Goal: Task Accomplishment & Management: Use online tool/utility

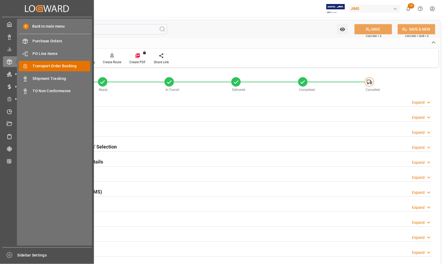
click at [46, 64] on span "Transport Order Booking" at bounding box center [62, 66] width 58 height 6
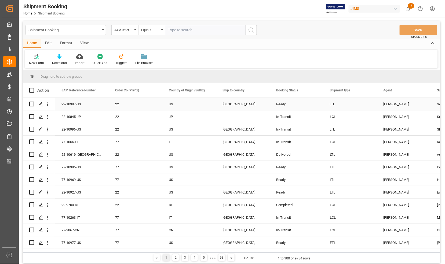
click at [255, 100] on div "[GEOGRAPHIC_DATA]" at bounding box center [243, 104] width 41 height 12
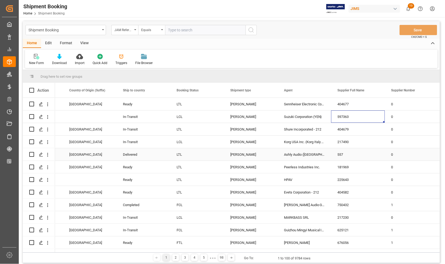
scroll to position [0, 153]
click at [322, 89] on span at bounding box center [322, 90] width 5 height 5
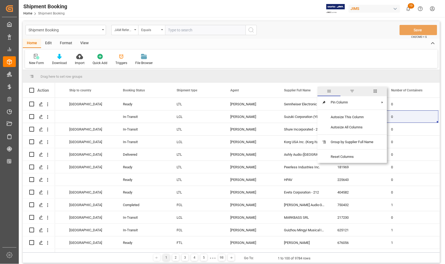
click at [355, 89] on span "filter" at bounding box center [352, 91] width 5 height 5
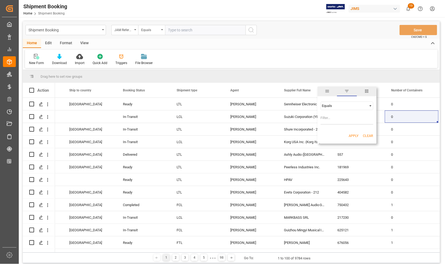
click at [340, 107] on div "Equals" at bounding box center [344, 106] width 45 height 4
click at [337, 132] on span "Fuzzy search" at bounding box center [332, 132] width 20 height 4
click at [332, 116] on input "Filter Value" at bounding box center [347, 119] width 53 height 11
type input "Dual GmbH"
click at [353, 136] on button "Apply" at bounding box center [354, 135] width 10 height 5
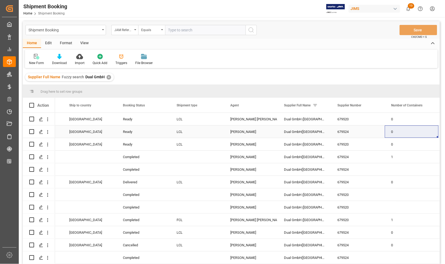
click at [397, 128] on div "0" at bounding box center [412, 132] width 54 height 12
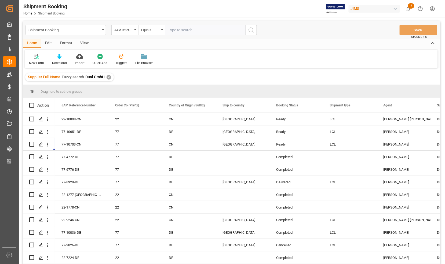
click at [89, 92] on div "Drag here to set row groups" at bounding box center [231, 91] width 417 height 13
click at [93, 102] on div "JAM Reference Number" at bounding box center [79, 105] width 36 height 15
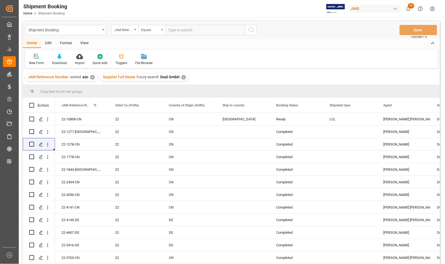
click at [93, 90] on div "Drag here to set row groups" at bounding box center [231, 91] width 417 height 13
click at [90, 102] on div "JAM Reference Number 1" at bounding box center [79, 105] width 36 height 15
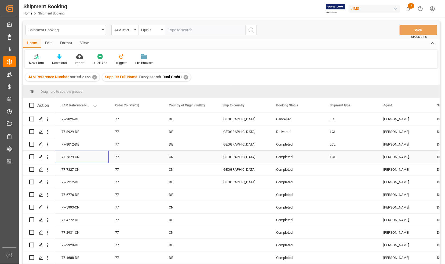
click at [85, 157] on div "77-7579-CN" at bounding box center [82, 157] width 54 height 12
click at [40, 159] on line "Press SPACE to select this row." at bounding box center [40, 159] width 3 height 0
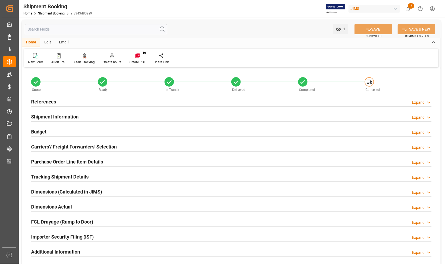
click at [41, 148] on h2 "Carriers'/ Freight Forwarders' Selection" at bounding box center [74, 146] width 86 height 7
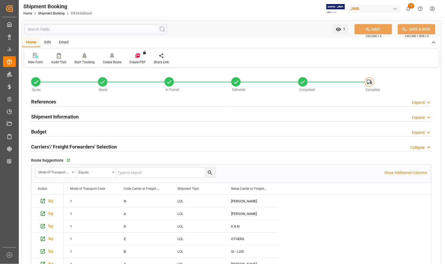
click at [37, 147] on h2 "Carriers'/ Freight Forwarders' Selection" at bounding box center [74, 146] width 86 height 7
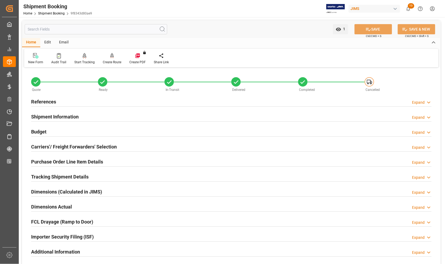
click at [41, 130] on h2 "Budget" at bounding box center [38, 131] width 15 height 7
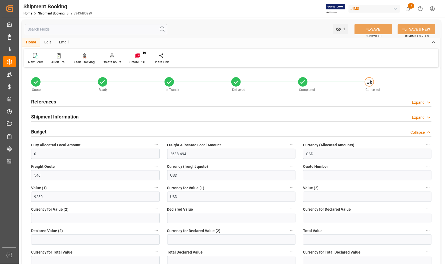
click at [41, 130] on h2 "Budget" at bounding box center [38, 131] width 15 height 7
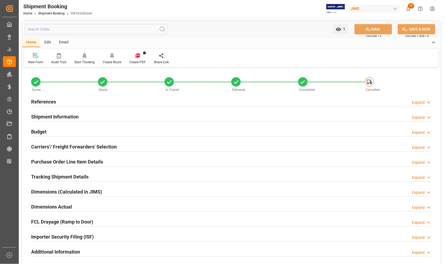
click at [38, 100] on h2 "References" at bounding box center [43, 101] width 25 height 7
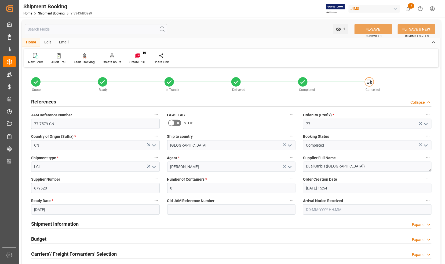
scroll to position [34, 0]
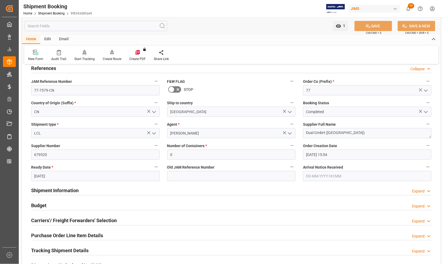
click at [47, 67] on h2 "References" at bounding box center [43, 68] width 25 height 7
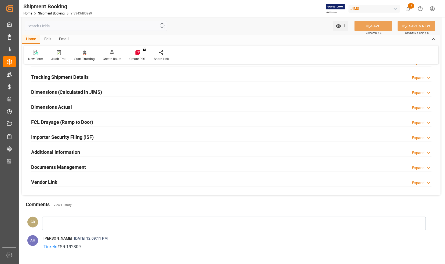
scroll to position [101, 0]
click at [53, 166] on h2 "Documents Management" at bounding box center [58, 166] width 55 height 7
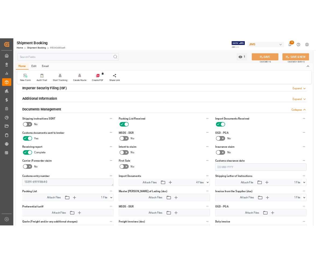
scroll to position [168, 0]
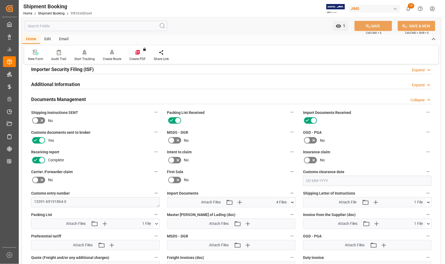
click at [430, 202] on icon at bounding box center [429, 203] width 6 height 6
click at [414, 212] on icon at bounding box center [414, 213] width 4 height 4
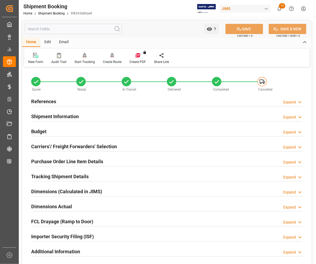
scroll to position [0, 0]
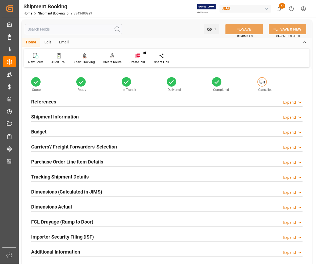
click at [41, 100] on h2 "References" at bounding box center [43, 101] width 25 height 7
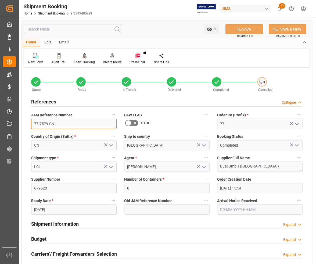
drag, startPoint x: 59, startPoint y: 124, endPoint x: 26, endPoint y: 123, distance: 33.0
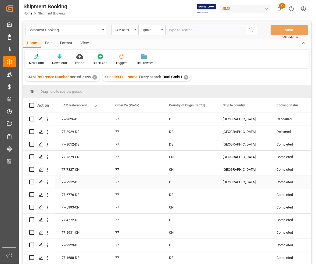
click at [165, 176] on div "DE" at bounding box center [189, 182] width 54 height 12
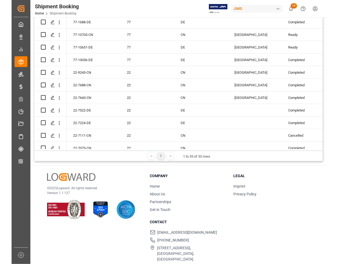
scroll to position [89, 0]
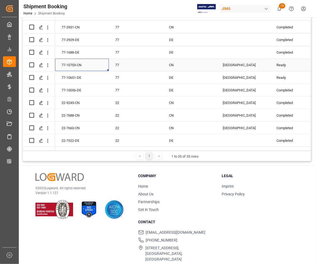
click at [62, 60] on div "77-10703-CN" at bounding box center [82, 65] width 54 height 12
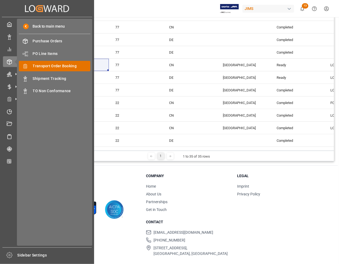
click at [47, 65] on span "Transport Order Booking" at bounding box center [62, 66] width 58 height 6
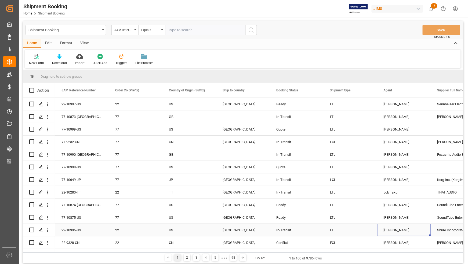
click at [399, 235] on div "[PERSON_NAME]" at bounding box center [404, 230] width 41 height 12
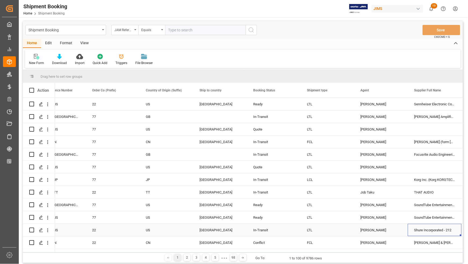
scroll to position [0, 77]
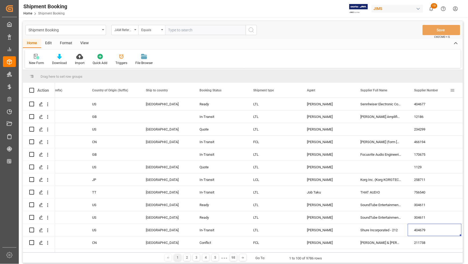
click at [445, 91] on span at bounding box center [452, 90] width 5 height 5
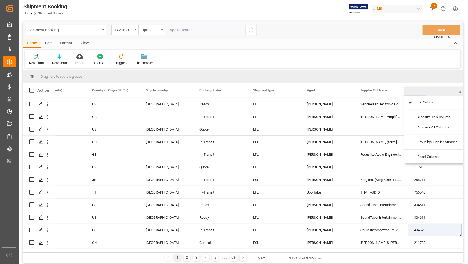
click at [438, 90] on span "filter" at bounding box center [437, 91] width 5 height 5
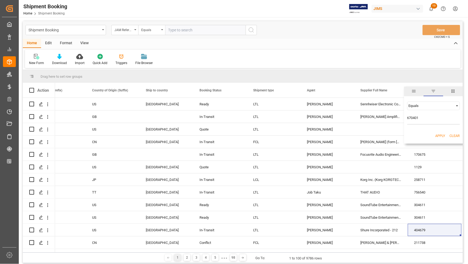
type input "670401"
click at [438, 136] on button "Apply" at bounding box center [440, 135] width 10 height 5
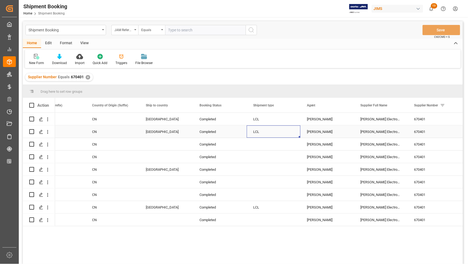
click at [250, 136] on div "LCL" at bounding box center [274, 132] width 54 height 12
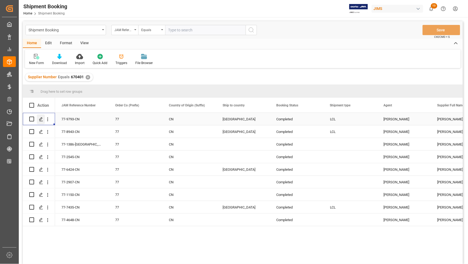
click at [41, 120] on icon "Press SPACE to select this row." at bounding box center [41, 119] width 4 height 4
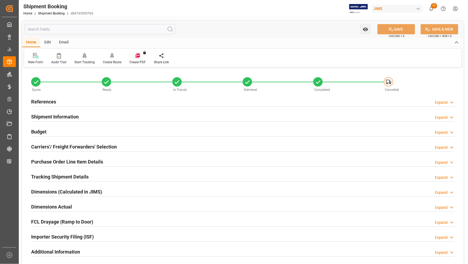
scroll to position [67, 0]
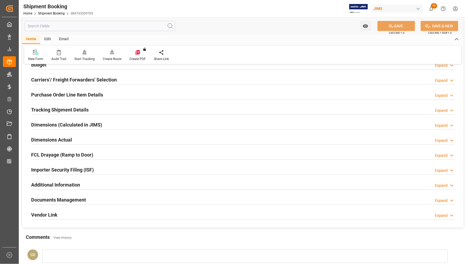
click at [43, 199] on h2 "Documents Management" at bounding box center [58, 199] width 55 height 7
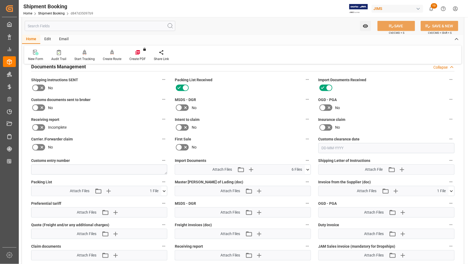
scroll to position [201, 0]
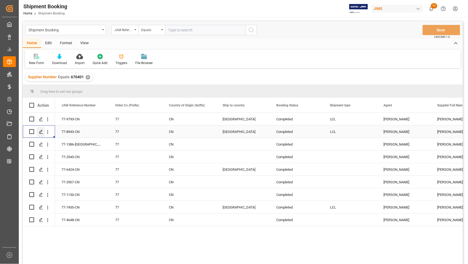
click at [41, 132] on polygon "Press SPACE to select this row." at bounding box center [40, 131] width 3 height 3
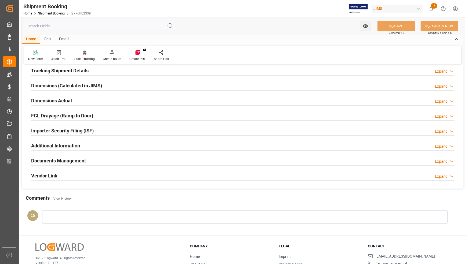
scroll to position [134, 0]
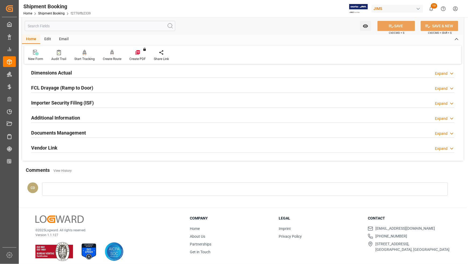
click at [43, 132] on h2 "Documents Management" at bounding box center [58, 132] width 55 height 7
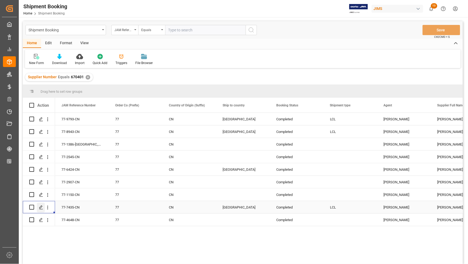
click at [43, 206] on icon "Press SPACE to select this row." at bounding box center [41, 208] width 4 height 4
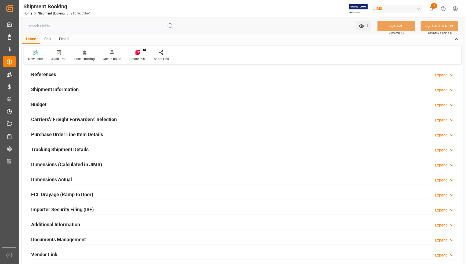
scroll to position [101, 0]
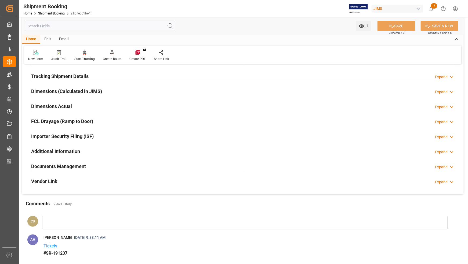
click at [52, 168] on h2 "Documents Management" at bounding box center [58, 166] width 55 height 7
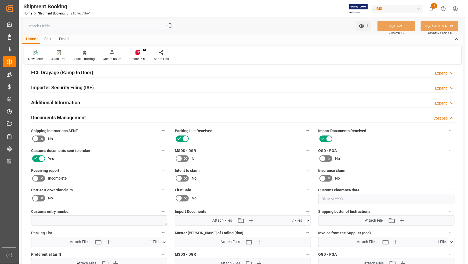
scroll to position [235, 0]
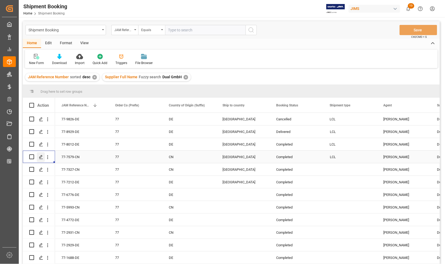
click at [42, 158] on icon "Press SPACE to select this row." at bounding box center [41, 157] width 4 height 4
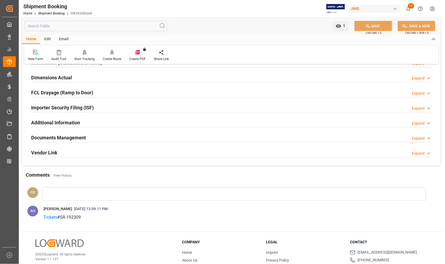
scroll to position [134, 0]
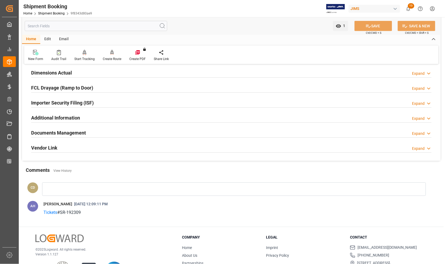
click at [55, 133] on h2 "Documents Management" at bounding box center [58, 132] width 55 height 7
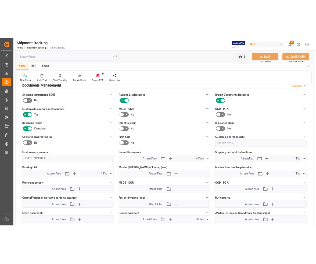
scroll to position [201, 0]
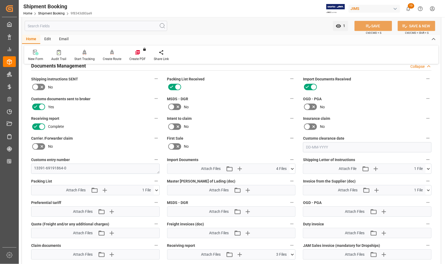
click at [428, 167] on icon at bounding box center [429, 169] width 6 height 6
click at [414, 179] on icon at bounding box center [415, 179] width 6 height 6
click at [426, 177] on icon at bounding box center [425, 178] width 5 height 3
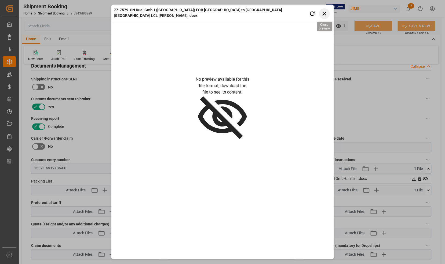
click at [326, 10] on icon "button" at bounding box center [324, 13] width 7 height 7
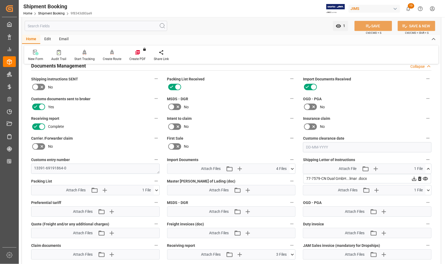
click at [421, 168] on span "1 File" at bounding box center [418, 169] width 9 height 6
click at [412, 179] on icon at bounding box center [414, 179] width 4 height 4
click at [157, 190] on icon at bounding box center [157, 191] width 6 height 6
click at [141, 200] on icon at bounding box center [142, 201] width 4 height 4
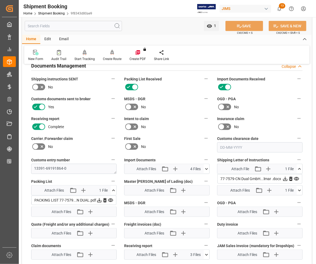
click at [206, 167] on icon at bounding box center [206, 169] width 6 height 6
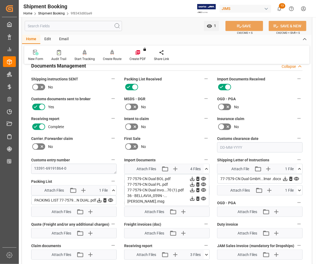
click at [139, 179] on div "77-7579-CN Dual BOL.pdf" at bounding box center [166, 179] width 79 height 6
click at [191, 180] on icon at bounding box center [192, 179] width 6 height 6
